Goal: Information Seeking & Learning: Learn about a topic

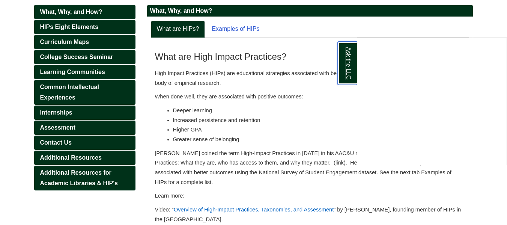
scroll to position [107, 0]
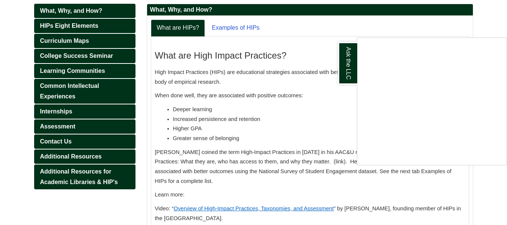
click at [254, 86] on div "Ask the LLC" at bounding box center [253, 112] width 507 height 225
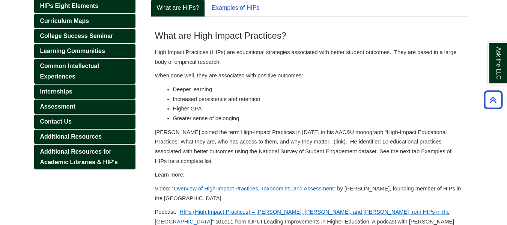
scroll to position [145, 0]
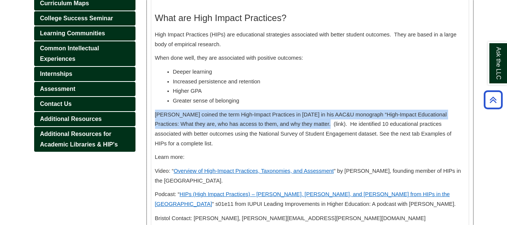
drag, startPoint x: 152, startPoint y: 113, endPoint x: 269, endPoint y: 123, distance: 117.1
click at [269, 123] on div "What are High Impact Practices? High Impact Practices (HIPs) are educational st…" at bounding box center [310, 124] width 318 height 250
copy span "[PERSON_NAME] coined the term High-Impact Practices in [DATE] in his AAC&U mono…"
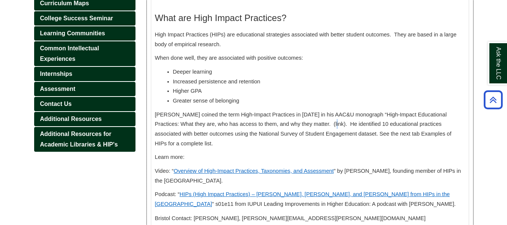
click at [275, 123] on span "[PERSON_NAME] coined the term High-Impact Practices in [DATE] in his AAC&U mono…" at bounding box center [303, 128] width 296 height 35
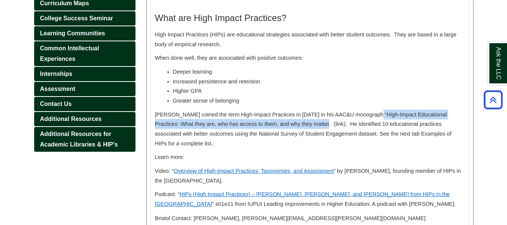
drag, startPoint x: 352, startPoint y: 114, endPoint x: 267, endPoint y: 123, distance: 85.7
click at [267, 123] on span "[PERSON_NAME] coined the term High-Impact Practices in [DATE] in his AAC&U mono…" at bounding box center [303, 128] width 296 height 35
copy span "“High-Impact Educational Practices: What they are, who has access to them, and …"
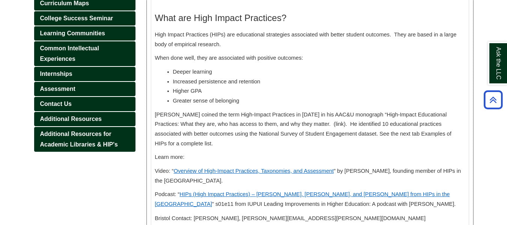
click at [372, 126] on span "[PERSON_NAME] coined the term High-Impact Practices in [DATE] in his AAC&U mono…" at bounding box center [303, 128] width 296 height 35
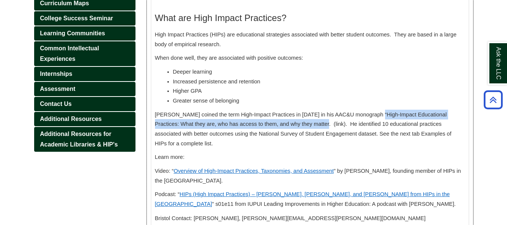
drag, startPoint x: 353, startPoint y: 114, endPoint x: 268, endPoint y: 124, distance: 86.1
click at [268, 124] on span "[PERSON_NAME] coined the term High-Impact Practices in [DATE] in his AAC&U mono…" at bounding box center [303, 128] width 296 height 35
copy span "High-Impact Educational Practices: What they are, who has access to them, and w…"
